Goal: Transaction & Acquisition: Obtain resource

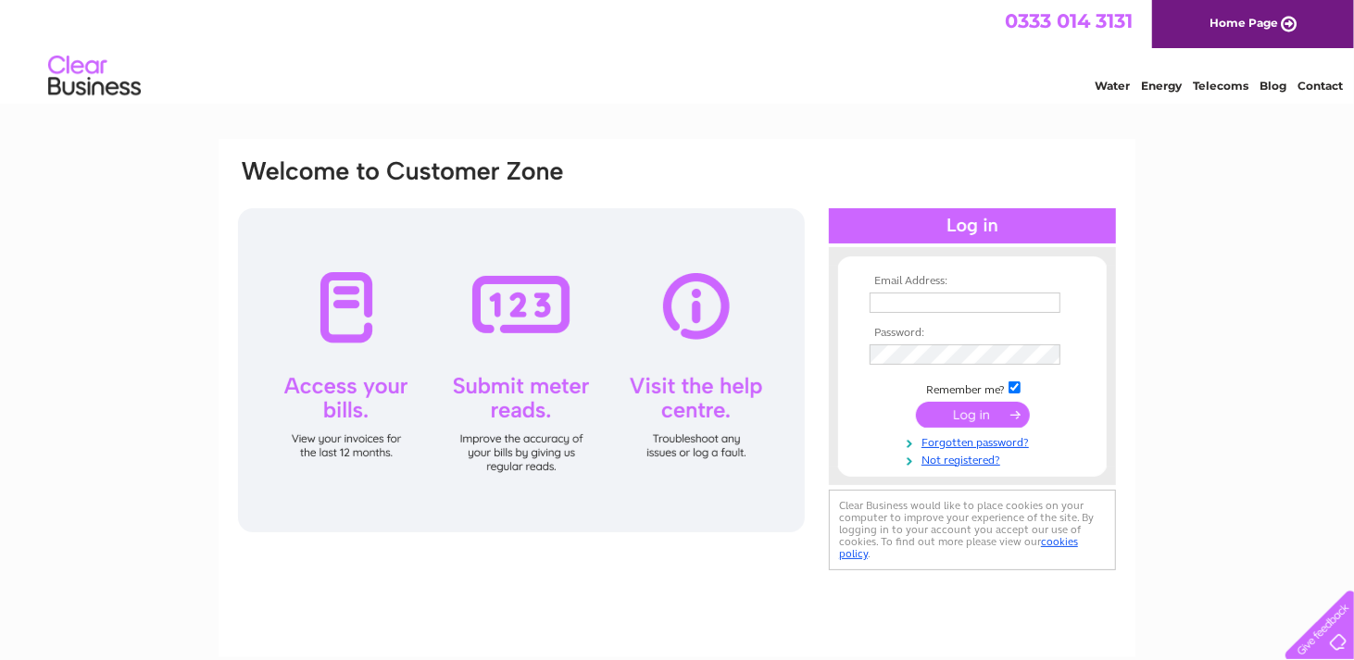
type input "all_finance@moorehouse.org.uk"
click at [950, 418] on input "submit" at bounding box center [973, 415] width 114 height 26
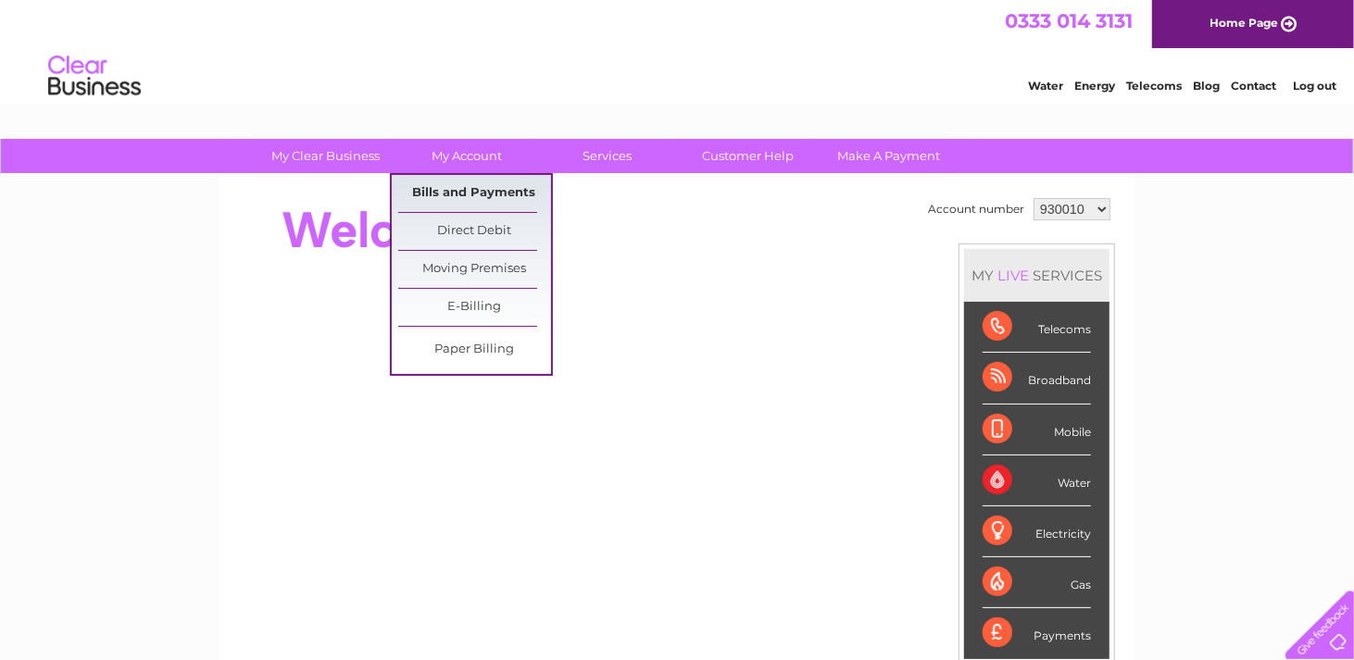
click at [479, 188] on link "Bills and Payments" at bounding box center [474, 193] width 153 height 37
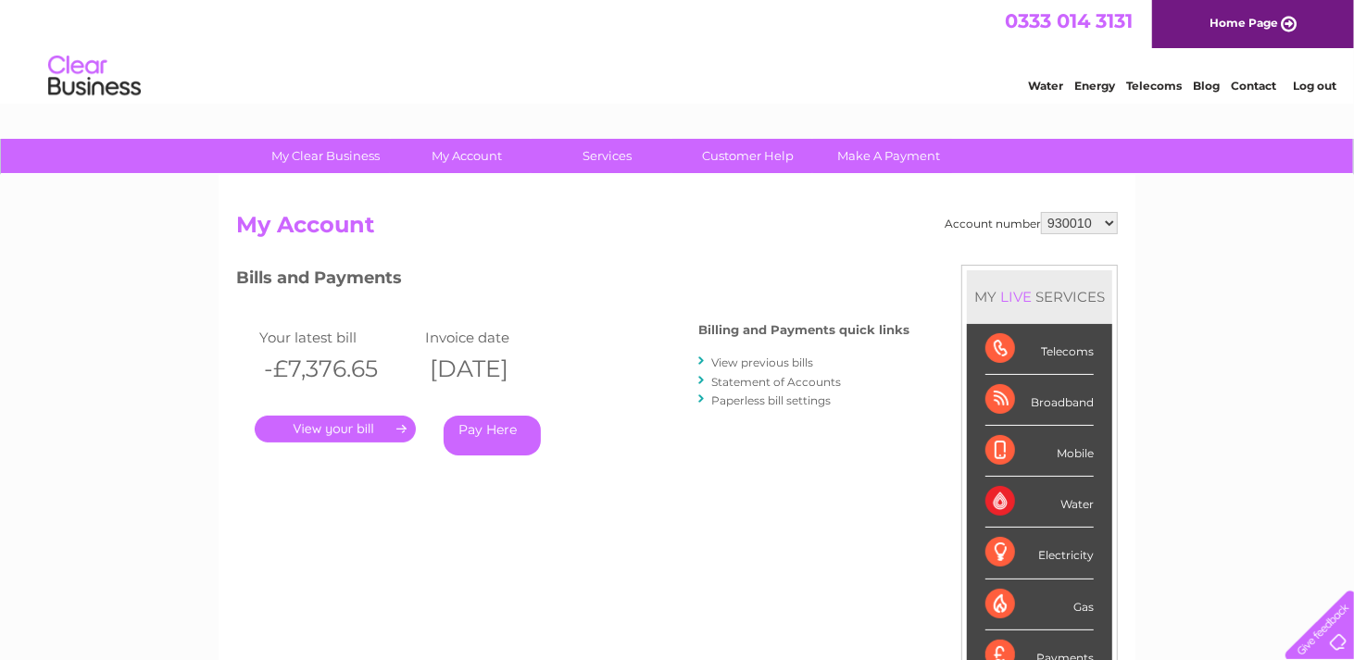
click at [1084, 210] on div "Account number 930010 1121334 1121349 My Account MY LIVE SERVICES Telecoms Broa…" at bounding box center [677, 481] width 917 height 613
click at [1080, 219] on select "930010 1121334 1121349" at bounding box center [1079, 223] width 77 height 22
select select "1121334"
click at [1044, 212] on select "930010 1121334 1121349" at bounding box center [1079, 223] width 77 height 22
click at [351, 431] on link "." at bounding box center [335, 429] width 161 height 27
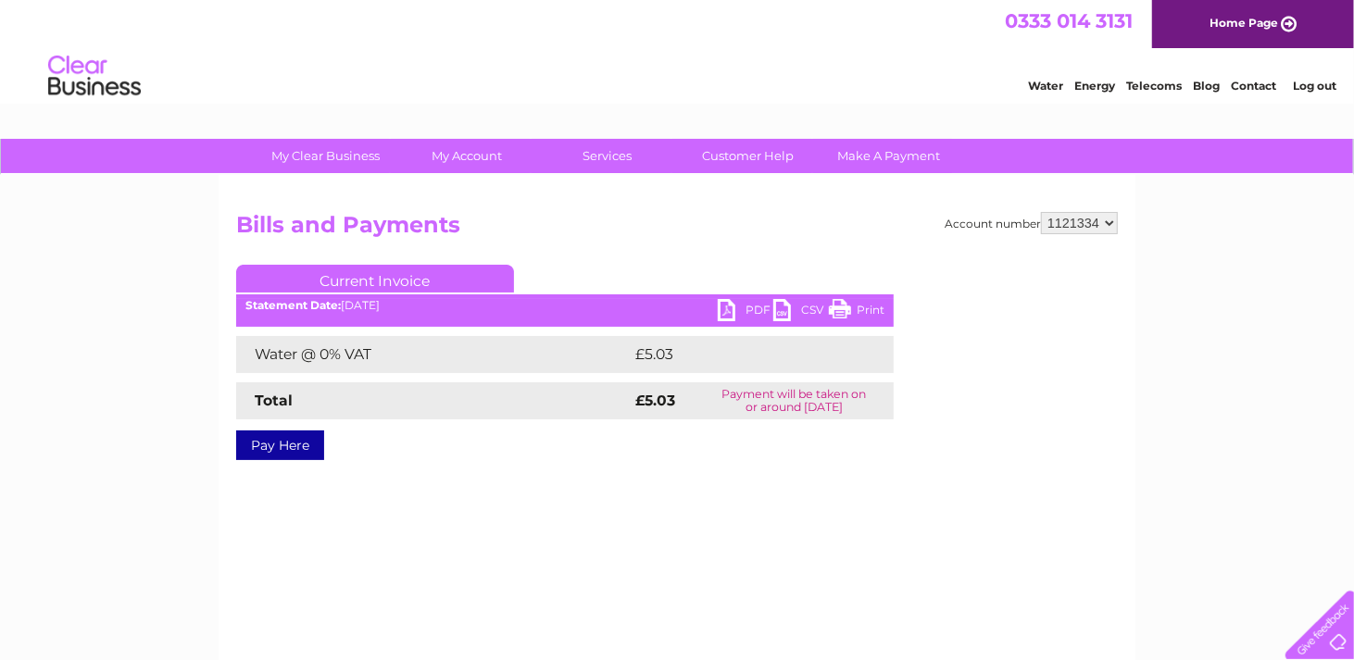
click at [747, 306] on link "PDF" at bounding box center [746, 312] width 56 height 27
click at [1081, 225] on select "930010 1121334 1121349" at bounding box center [1079, 223] width 77 height 22
select select "1121349"
click at [1044, 212] on select "930010 1121334 1121349" at bounding box center [1079, 223] width 77 height 22
click at [756, 306] on link "PDF" at bounding box center [746, 312] width 56 height 27
